Goal: Navigation & Orientation: Find specific page/section

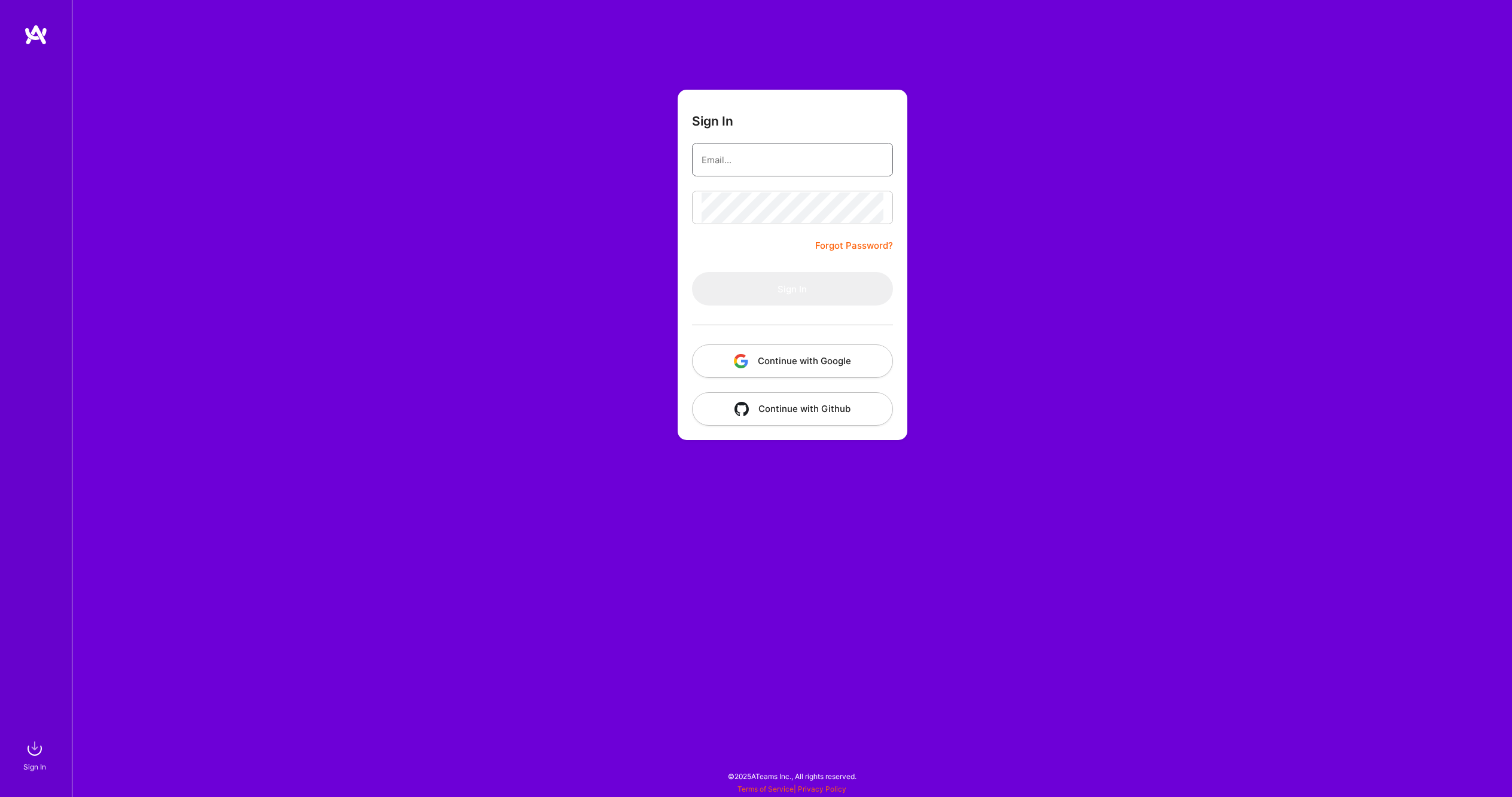
type input "[PERSON_NAME][EMAIL_ADDRESS][PERSON_NAME][DOMAIN_NAME]"
click at [785, 291] on button "Sign In" at bounding box center [792, 289] width 201 height 34
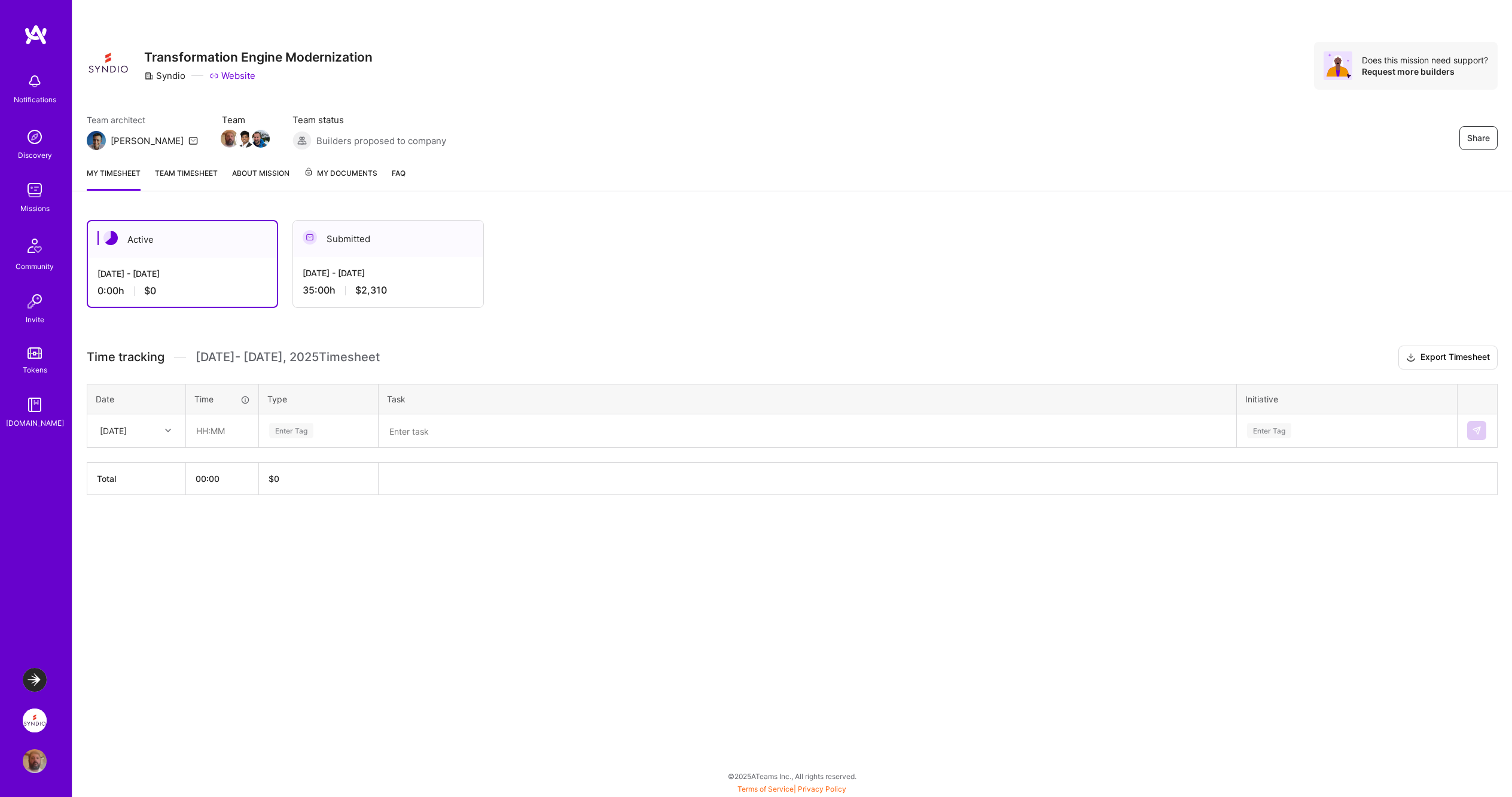
click at [271, 171] on link "About Mission" at bounding box center [261, 179] width 57 height 24
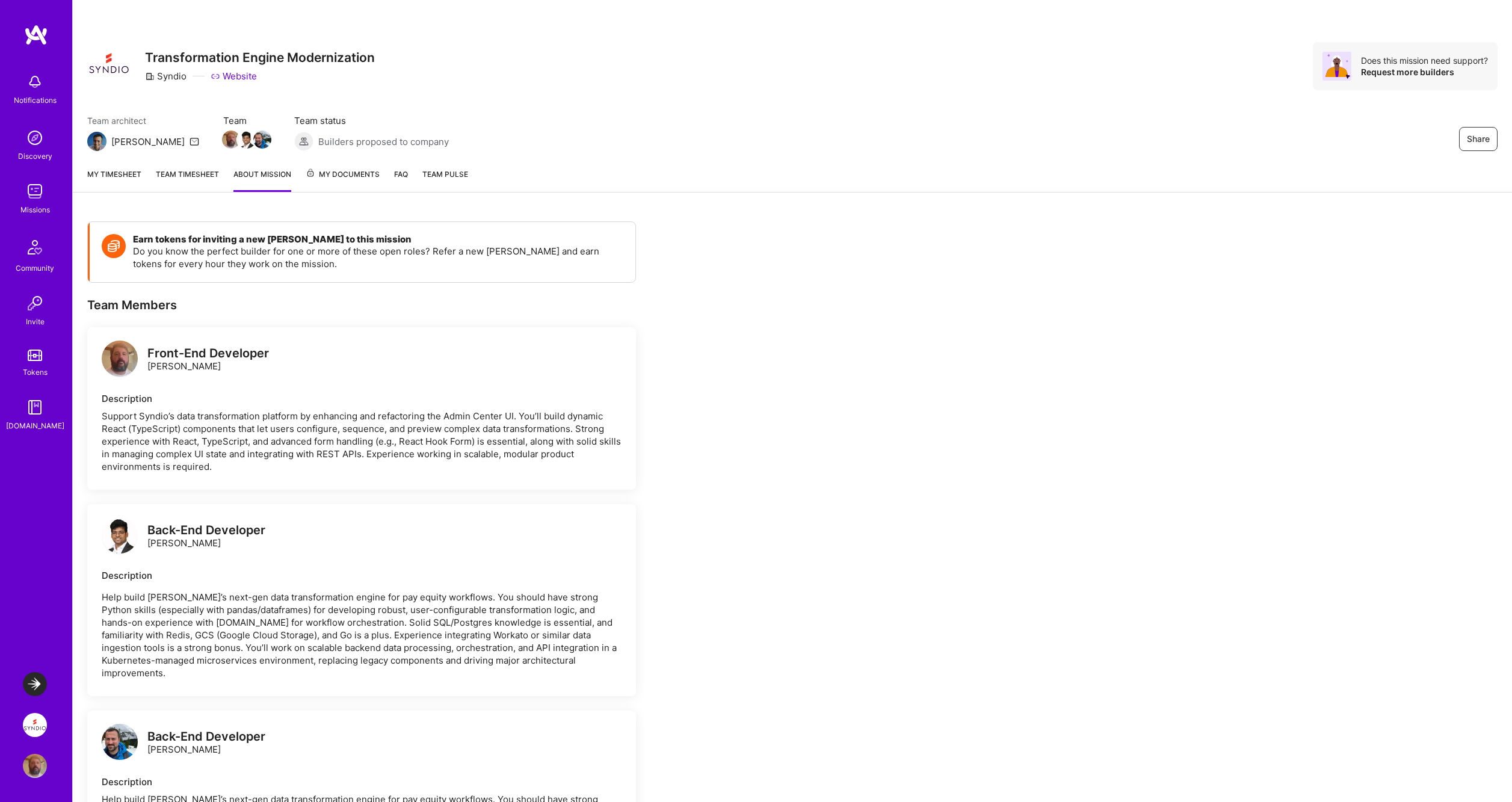
click at [186, 170] on link "Team timesheet" at bounding box center [187, 180] width 63 height 24
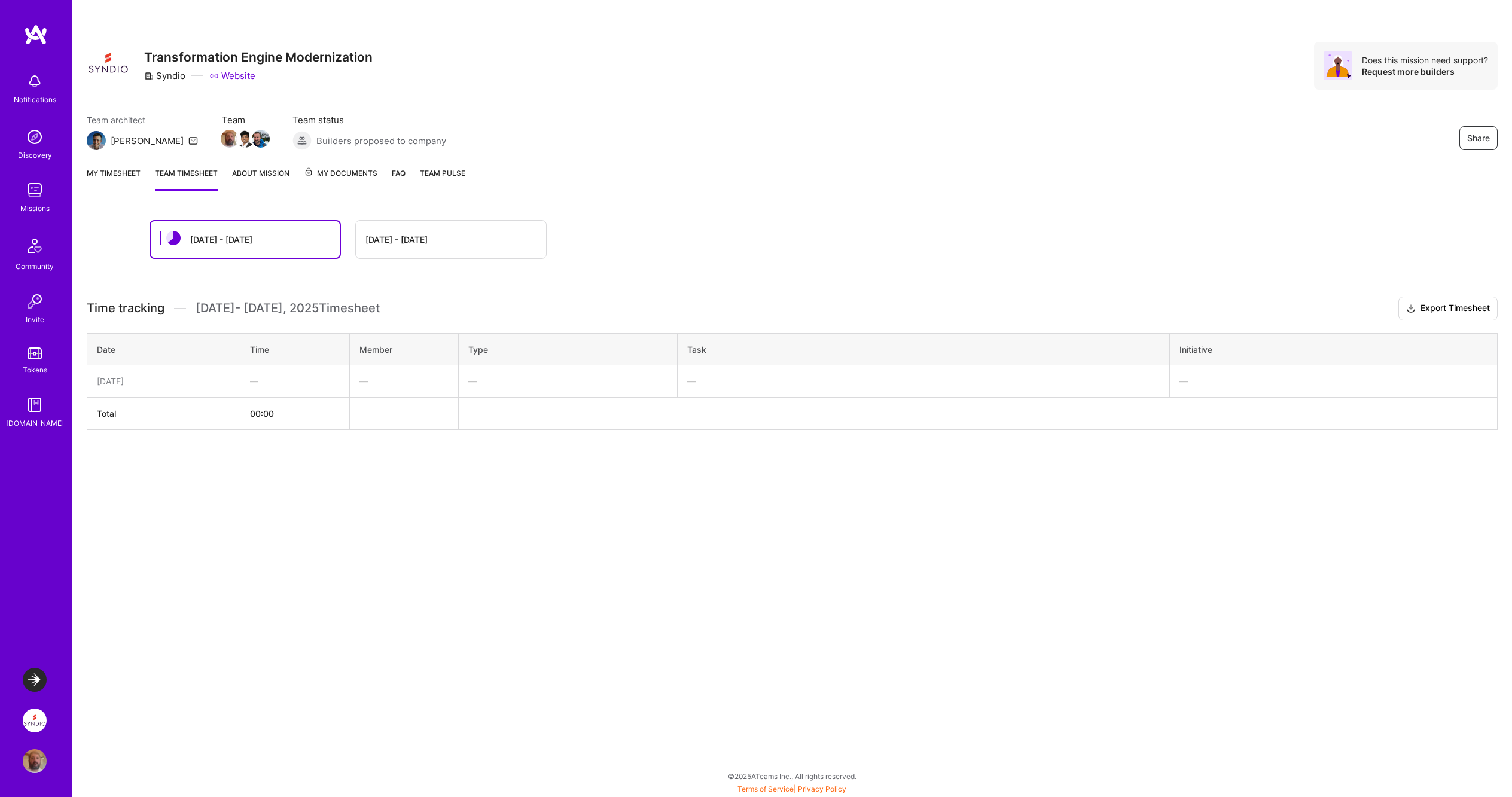
click at [332, 172] on span "My Documents" at bounding box center [341, 173] width 73 height 13
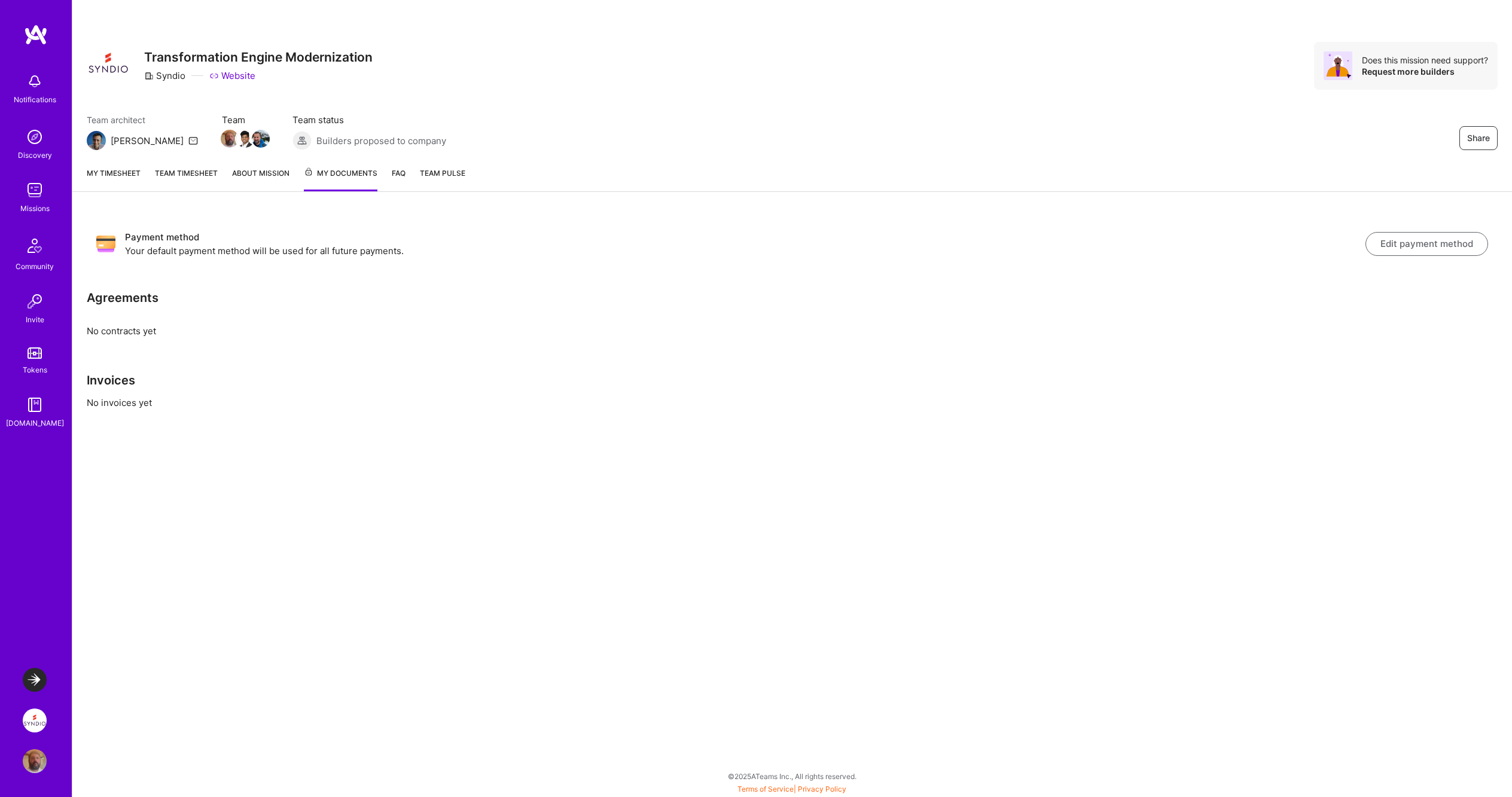
click at [400, 173] on link "FAQ" at bounding box center [398, 179] width 14 height 25
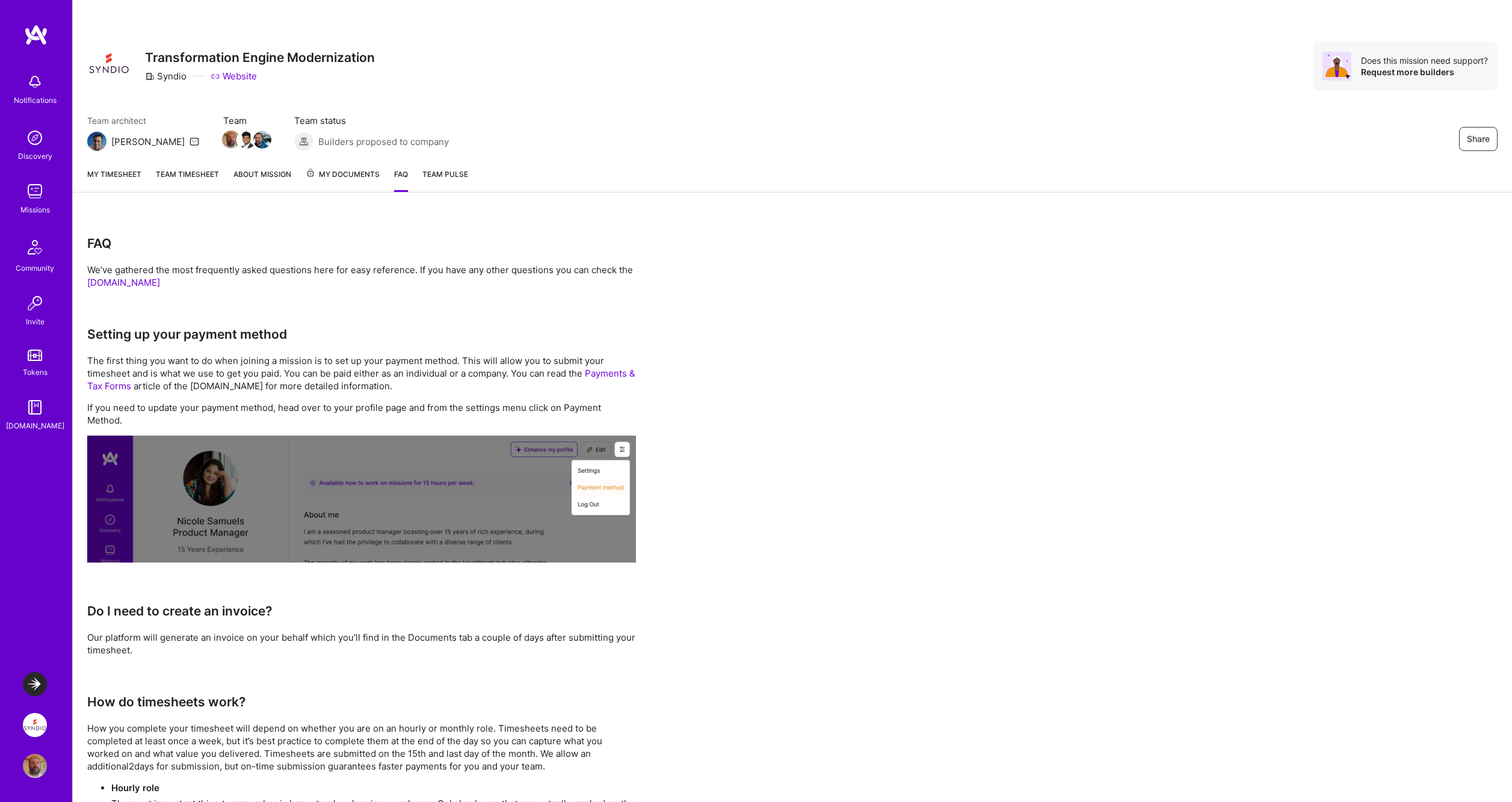
click at [437, 174] on span "Team Pulse" at bounding box center [445, 174] width 46 height 9
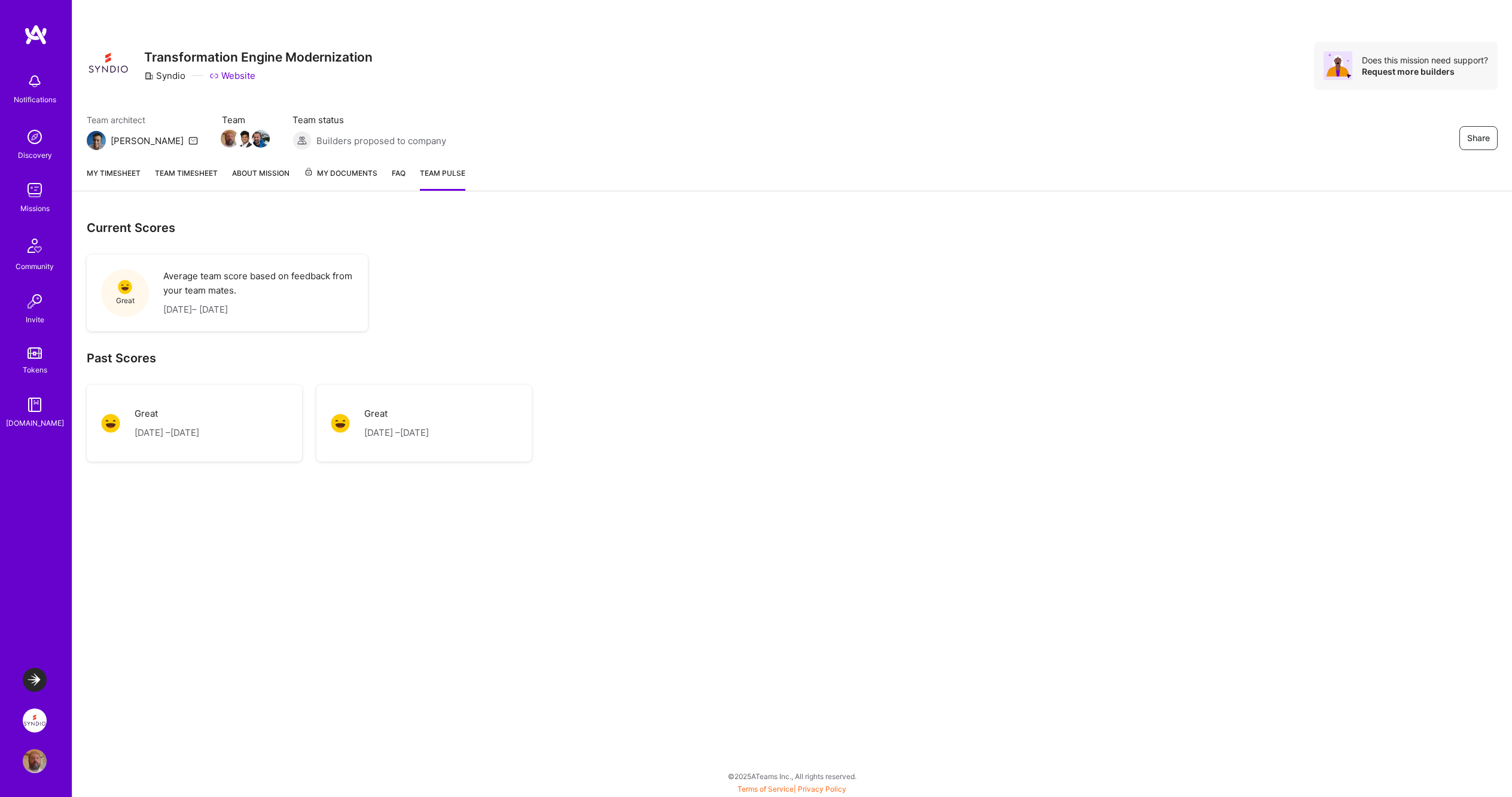
click at [395, 172] on link "FAQ" at bounding box center [398, 179] width 14 height 24
